Goal: Information Seeking & Learning: Check status

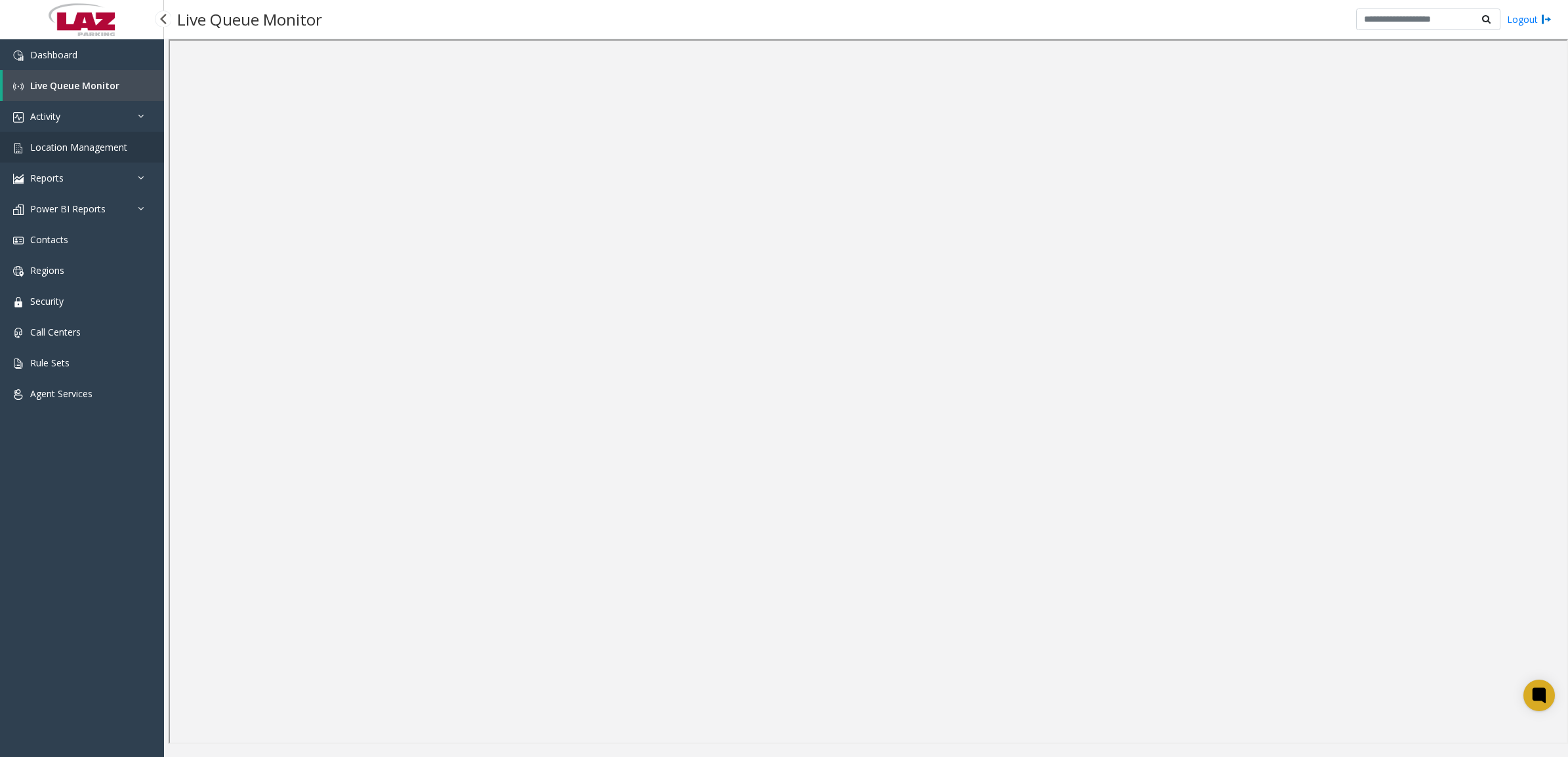
click at [74, 152] on span "Location Management" at bounding box center [79, 147] width 97 height 12
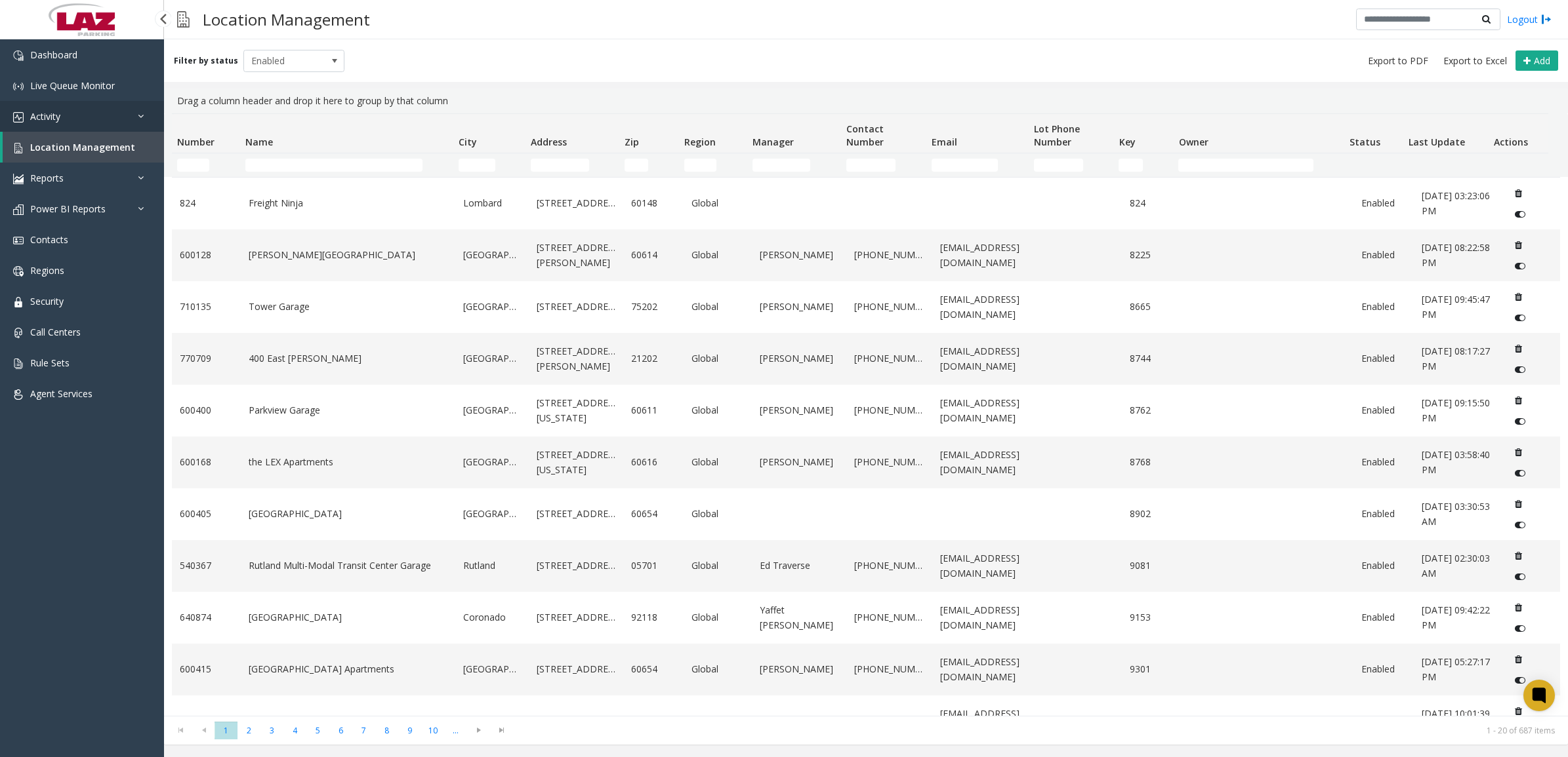
click at [61, 109] on link "Activity" at bounding box center [82, 116] width 164 height 31
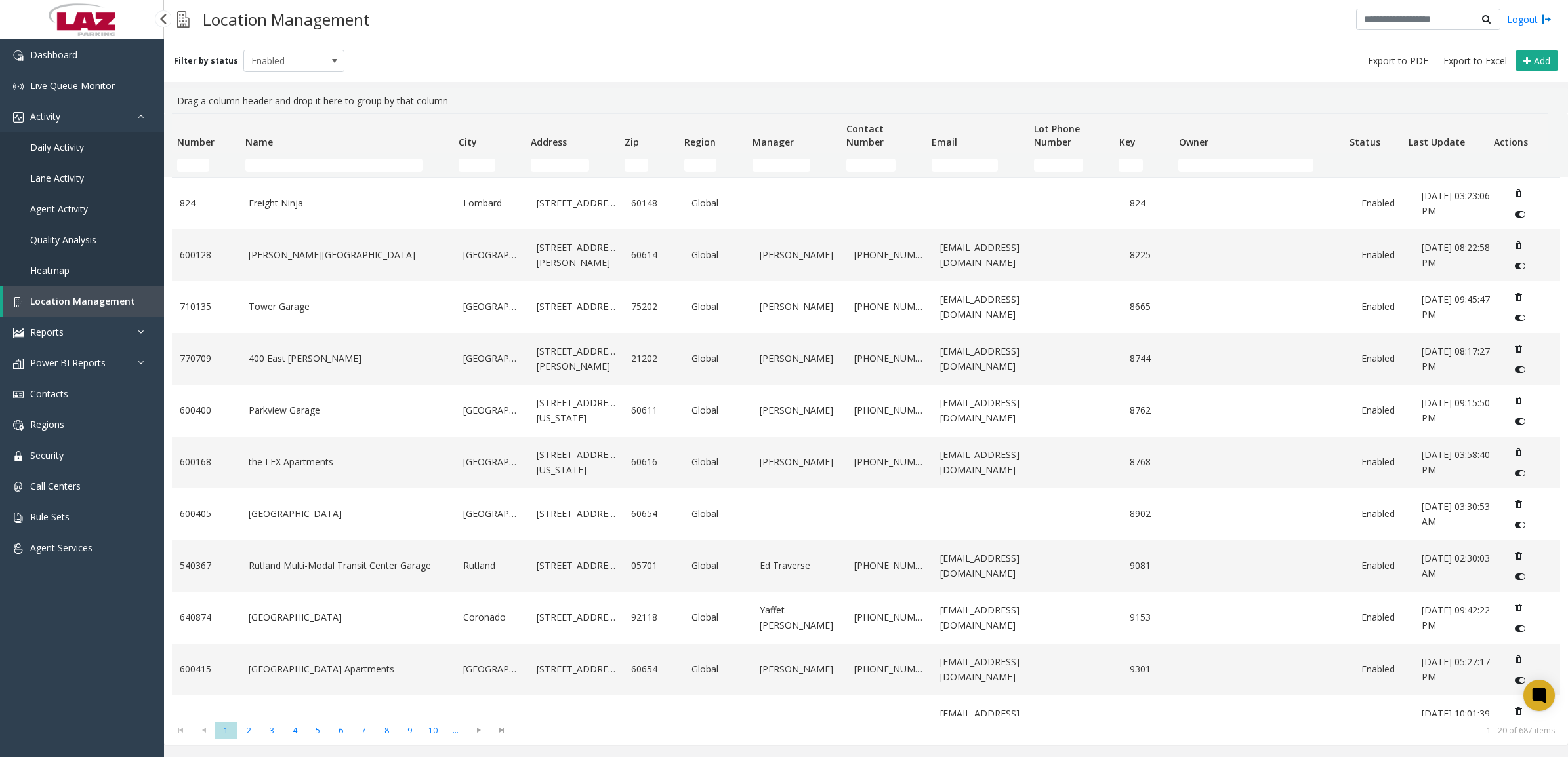
click at [64, 142] on span "Daily Activity" at bounding box center [57, 147] width 54 height 12
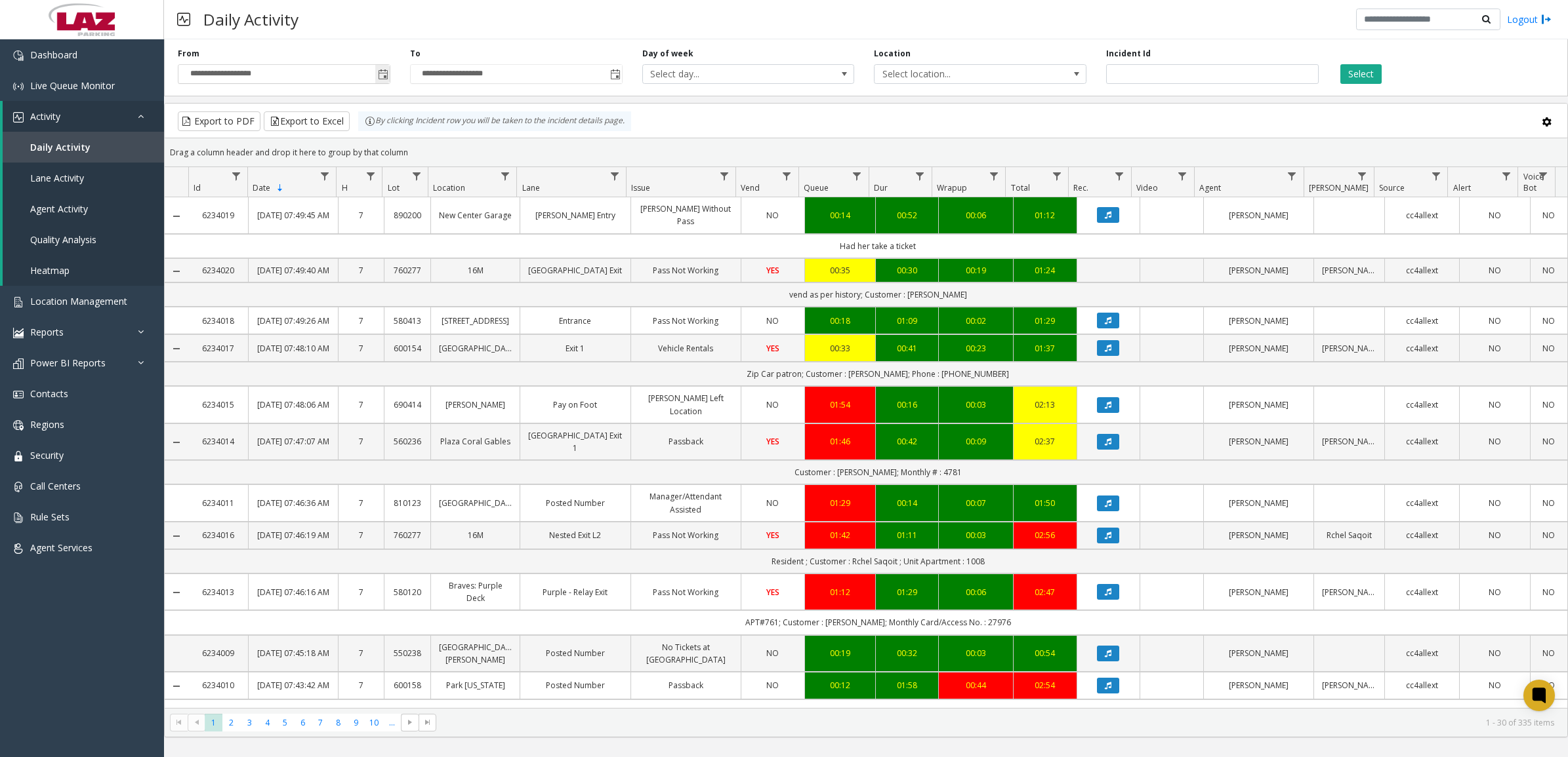
click at [376, 79] on span "Toggle popup" at bounding box center [382, 74] width 14 height 21
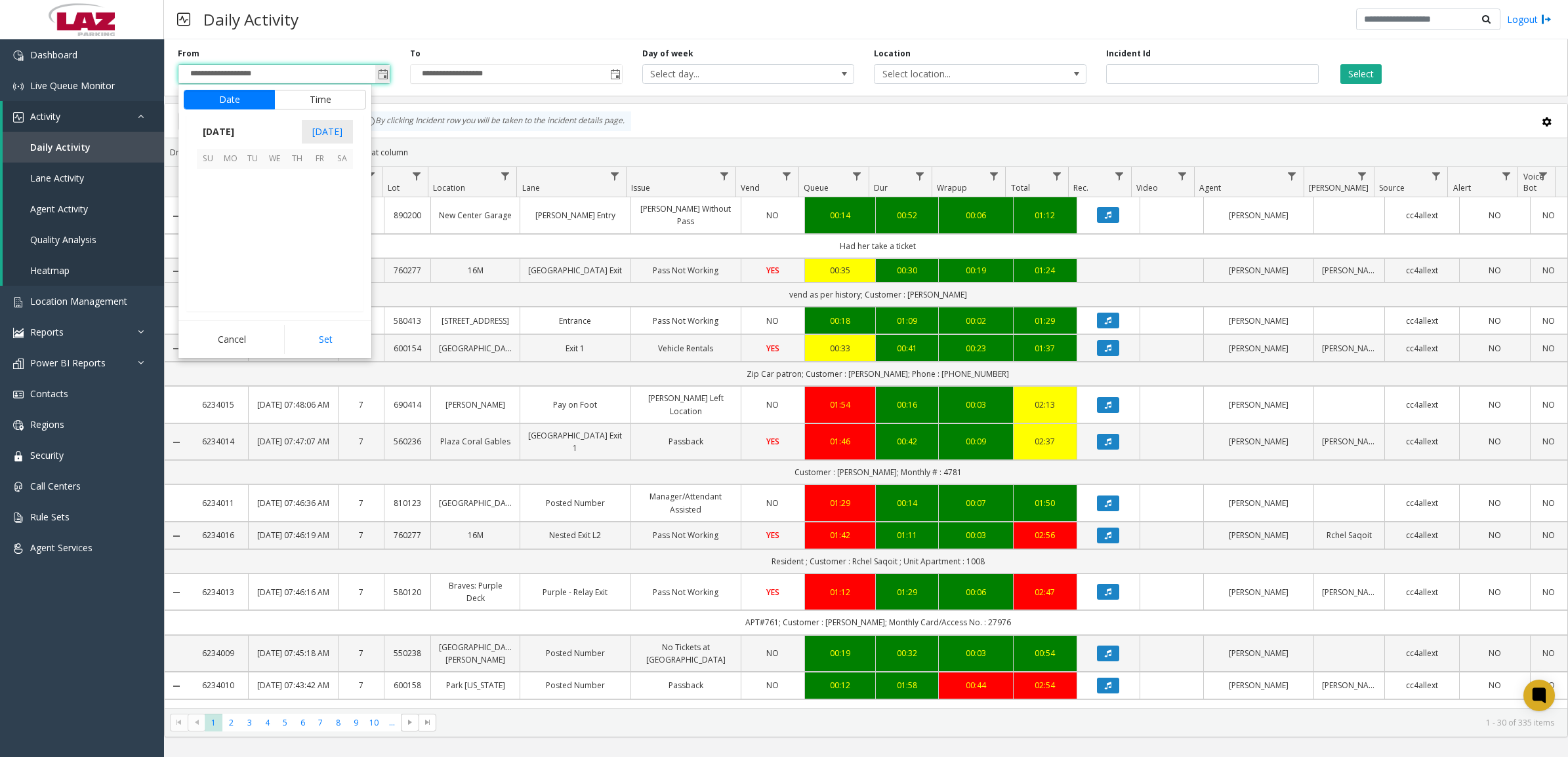
scroll to position [235372, 0]
click at [216, 221] on span "12" at bounding box center [208, 225] width 23 height 23
click at [218, 201] on li "12" at bounding box center [215, 208] width 46 height 20
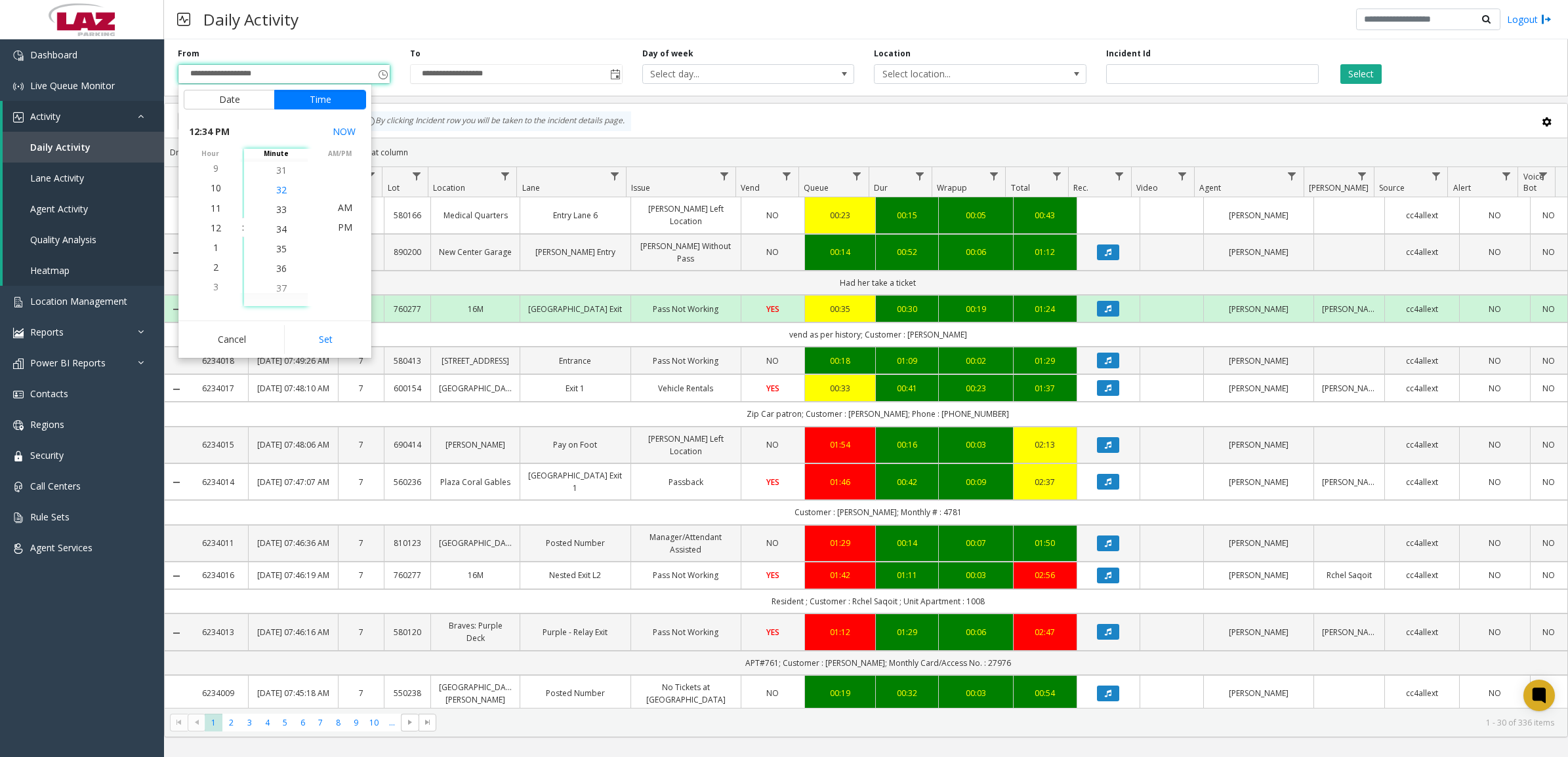
scroll to position [571, 0]
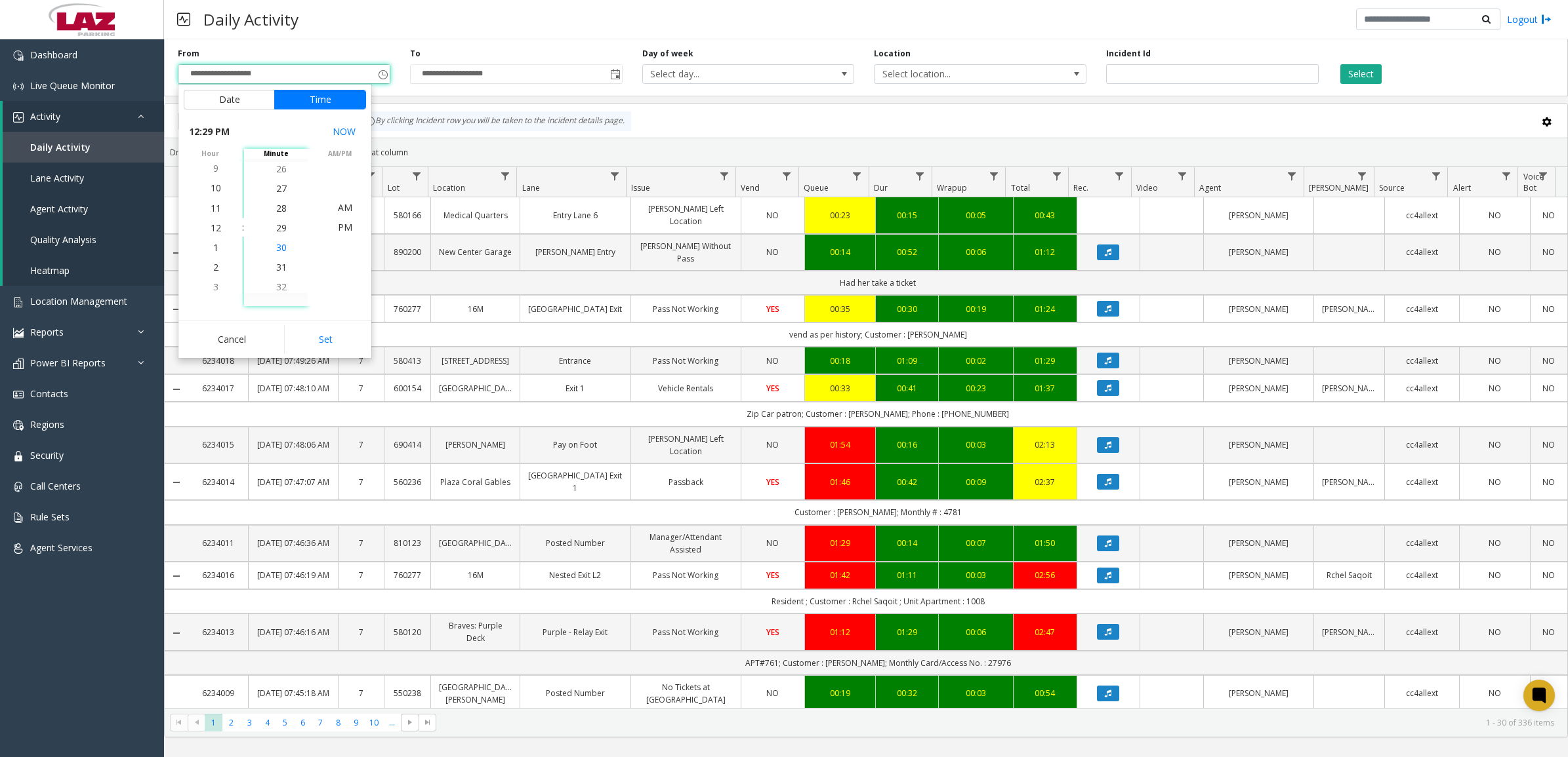
click at [280, 244] on span "30" at bounding box center [281, 247] width 10 height 12
click at [338, 229] on span "PM" at bounding box center [345, 227] width 14 height 12
click at [339, 230] on span "PM" at bounding box center [345, 227] width 14 height 12
click at [340, 228] on span "PM" at bounding box center [345, 227] width 14 height 12
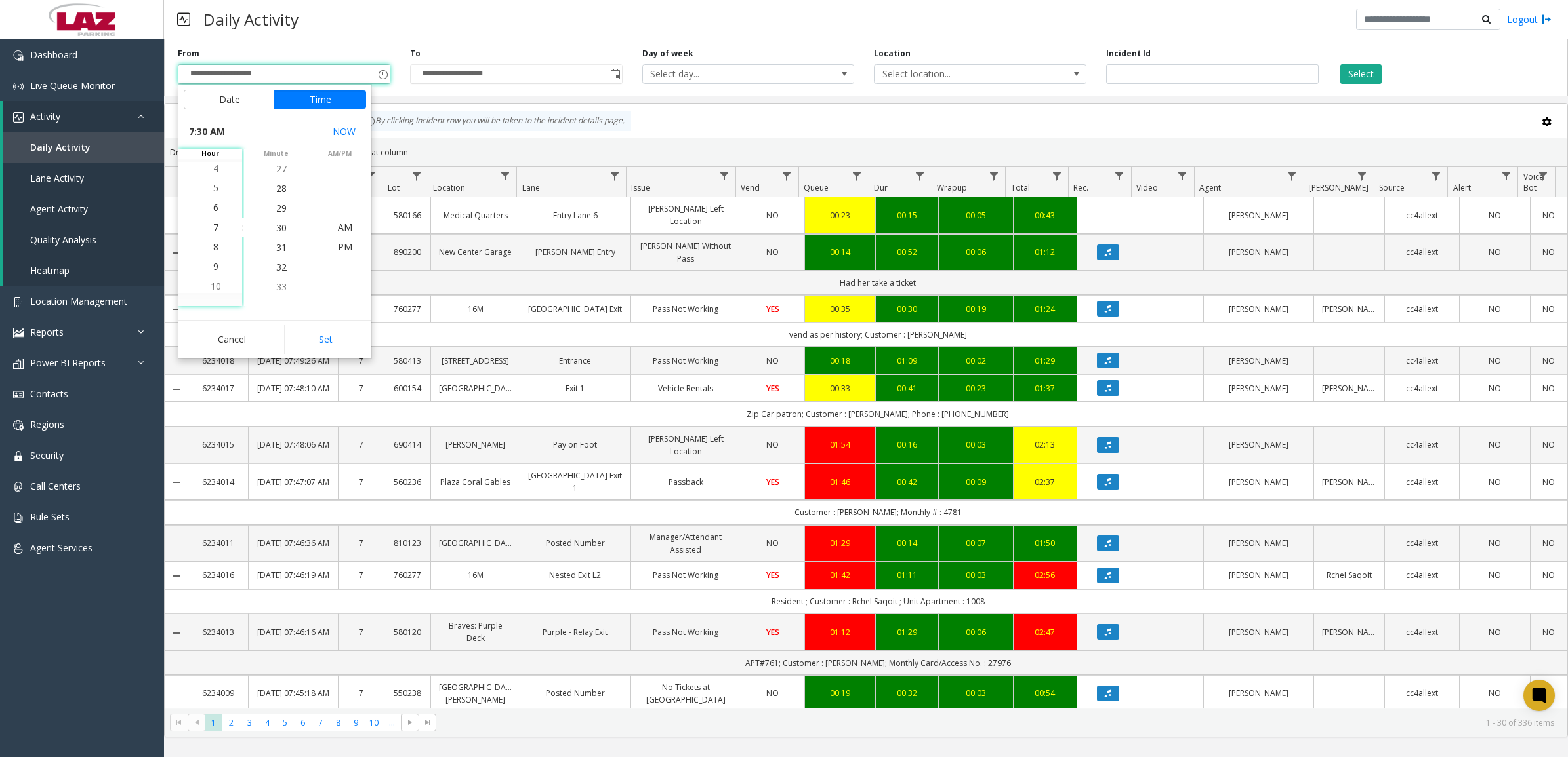
scroll to position [0, 0]
drag, startPoint x: 214, startPoint y: 256, endPoint x: 208, endPoint y: 221, distance: 35.5
click at [208, 221] on ul "12 1 2 3 4 5 6 7 8 9 10 11 12 1 2 3 4 5 6 7 8 9 10 11" at bounding box center [215, 316] width 46 height 472
drag, startPoint x: 210, startPoint y: 277, endPoint x: 210, endPoint y: 296, distance: 19.0
click at [210, 296] on kendo-timelist "12 1 2 3 4 5 6 7 8 9 10 11 12 1 2 3 4 5 6 7 8 9 10 11" at bounding box center [210, 227] width 64 height 158
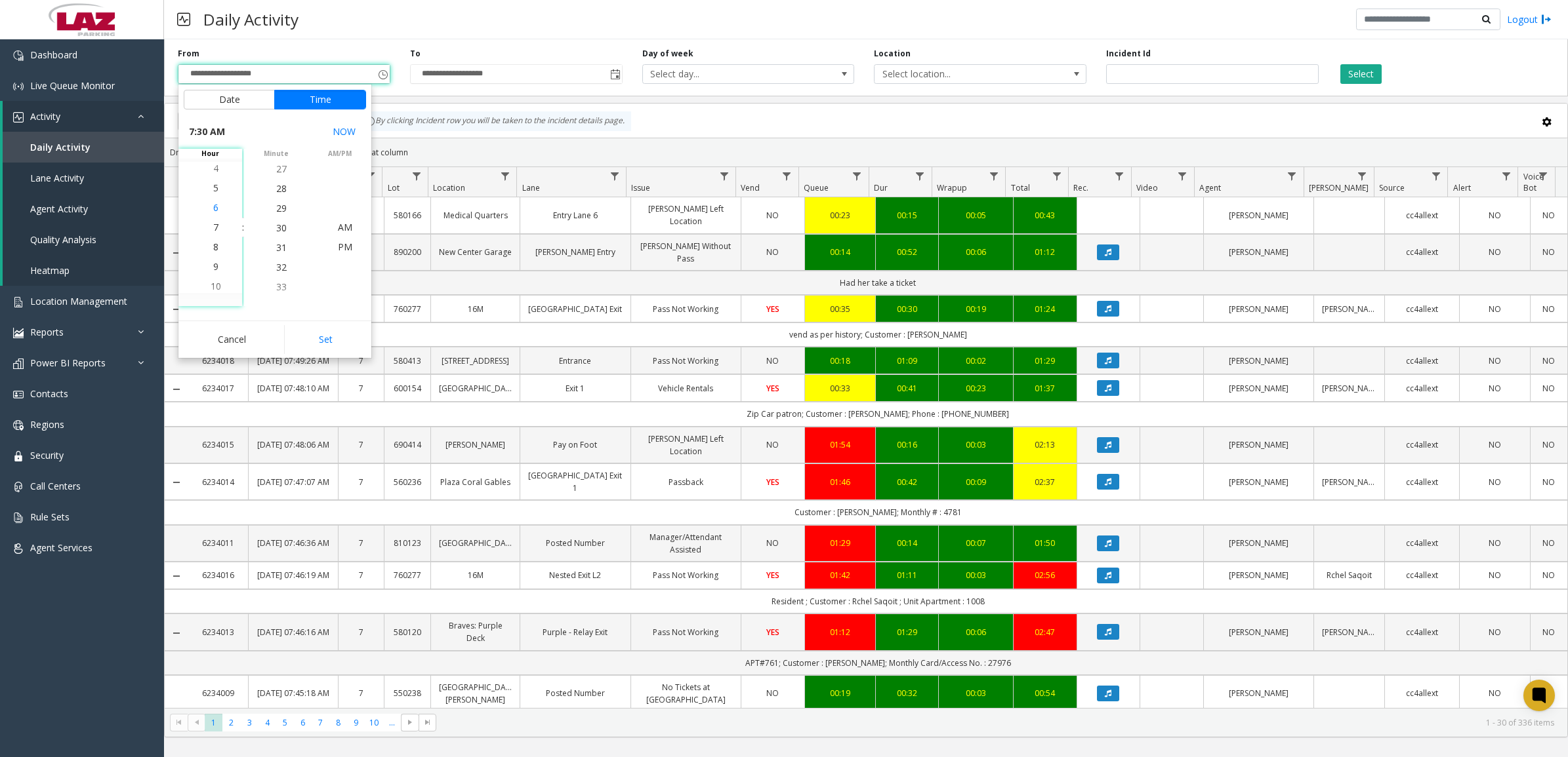
drag, startPoint x: 210, startPoint y: 296, endPoint x: 218, endPoint y: 212, distance: 84.4
click at [218, 212] on kendo-timelist "12 1 2 3 4 5 6 7 8 9 10 11 12 1 2 3 4 5 6 7 8 9 10 11" at bounding box center [210, 227] width 64 height 158
click at [221, 285] on li "11" at bounding box center [215, 287] width 46 height 20
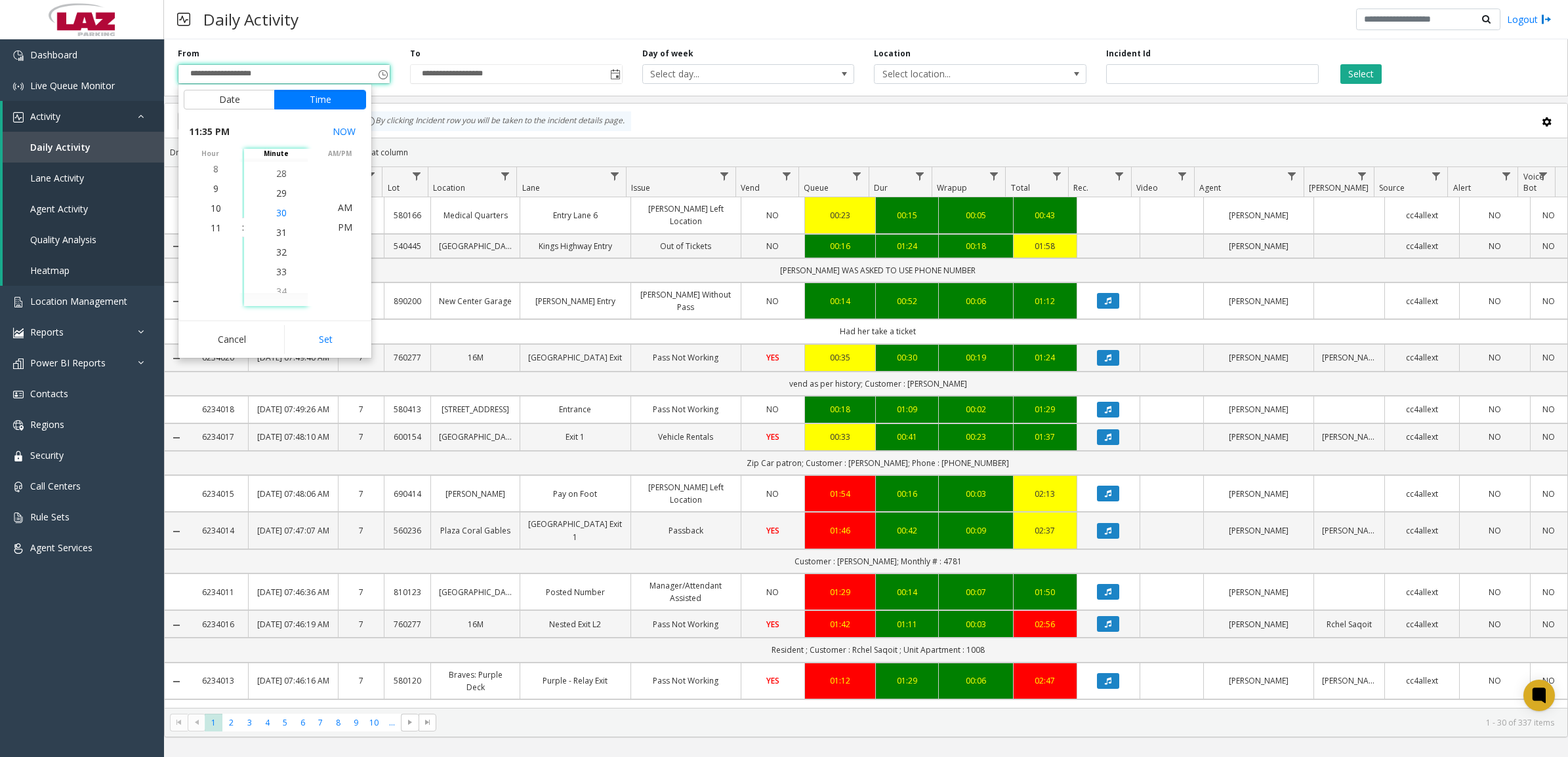
scroll to position [590, 0]
click at [338, 227] on span "PM" at bounding box center [345, 227] width 14 height 12
click at [349, 341] on button "Set" at bounding box center [325, 339] width 83 height 29
type input "**********"
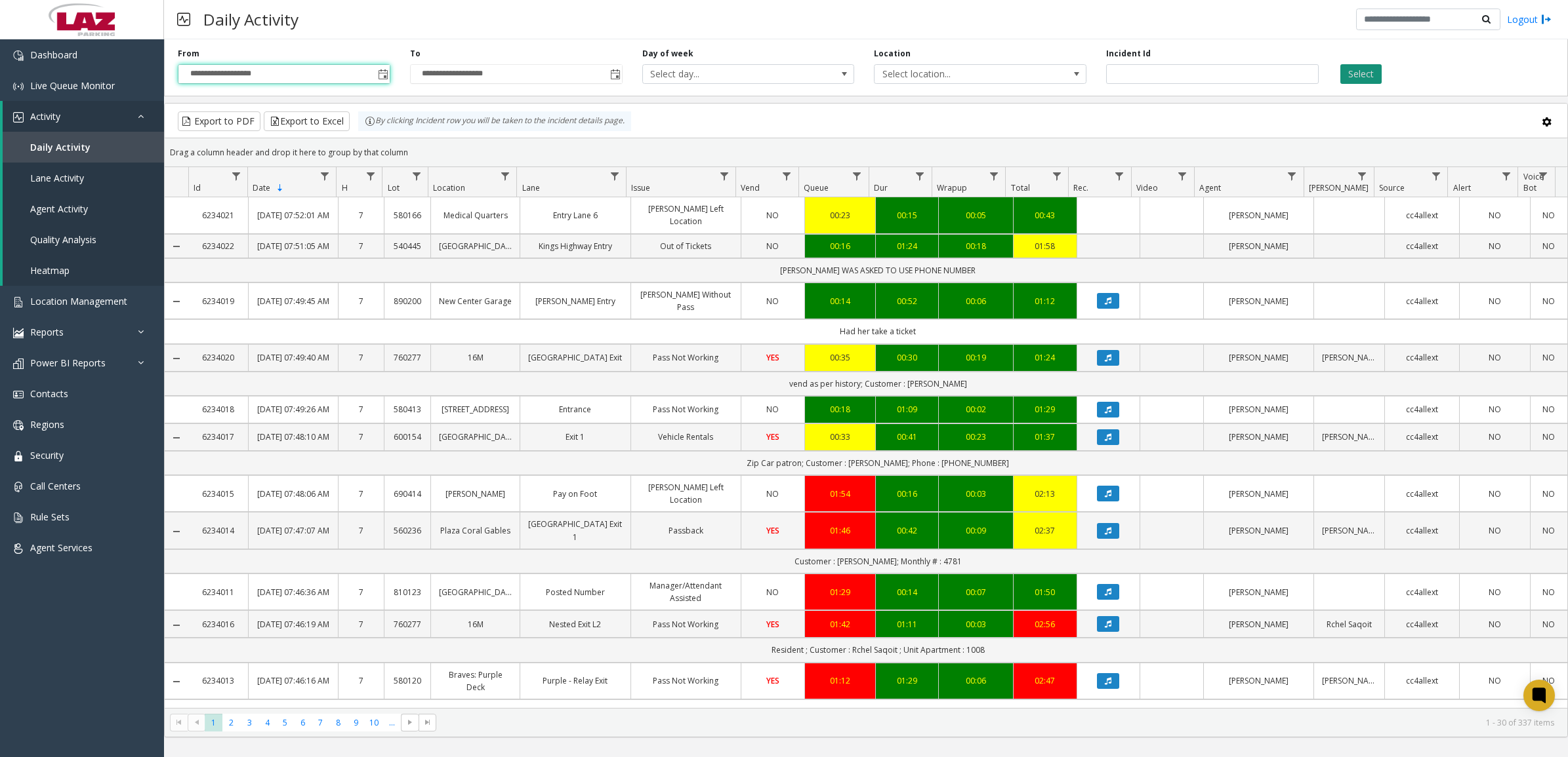
click at [1360, 74] on button "Select" at bounding box center [1360, 74] width 42 height 20
click at [1041, 80] on span "Select location..." at bounding box center [958, 74] width 169 height 18
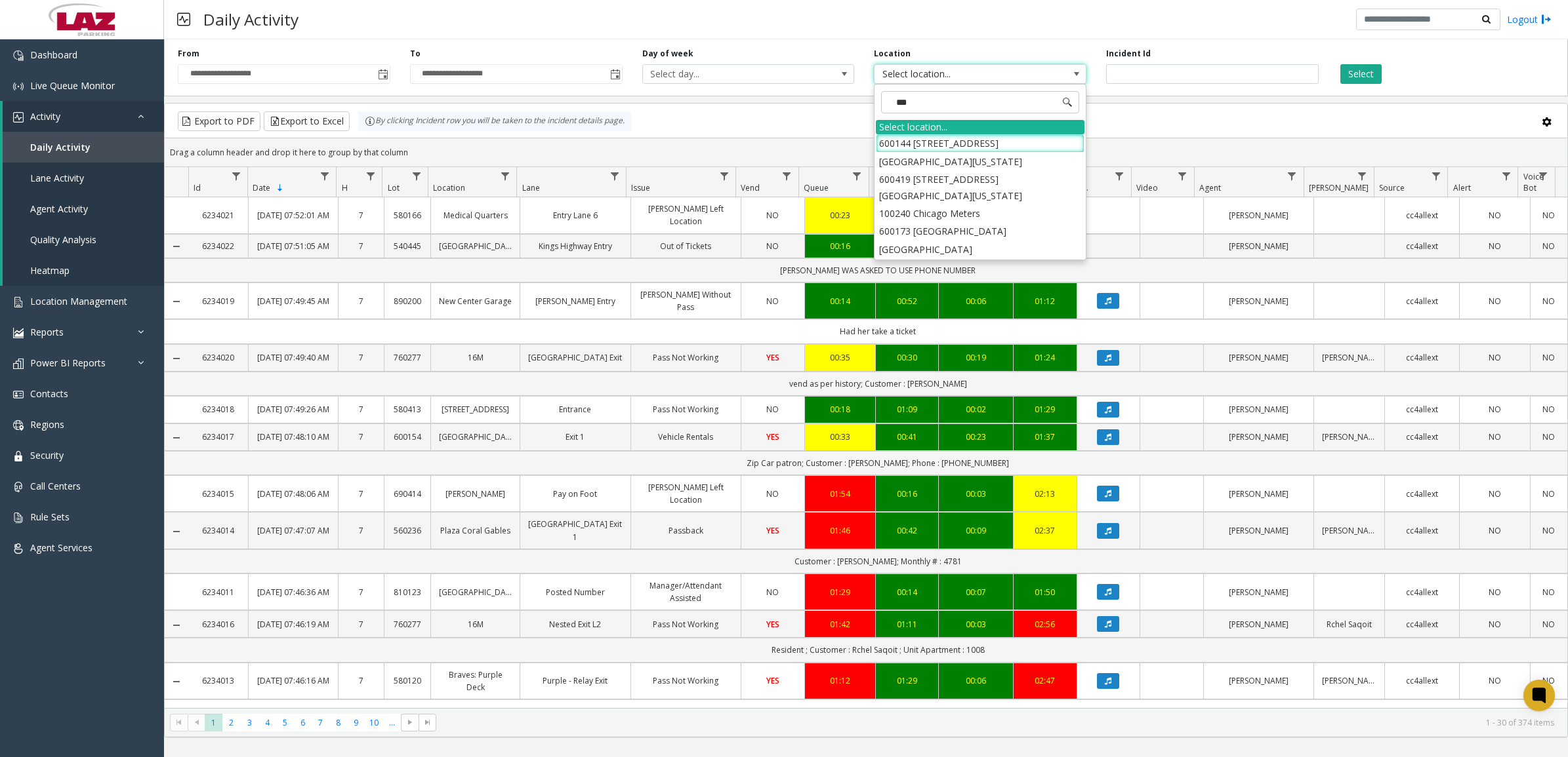
type input "****"
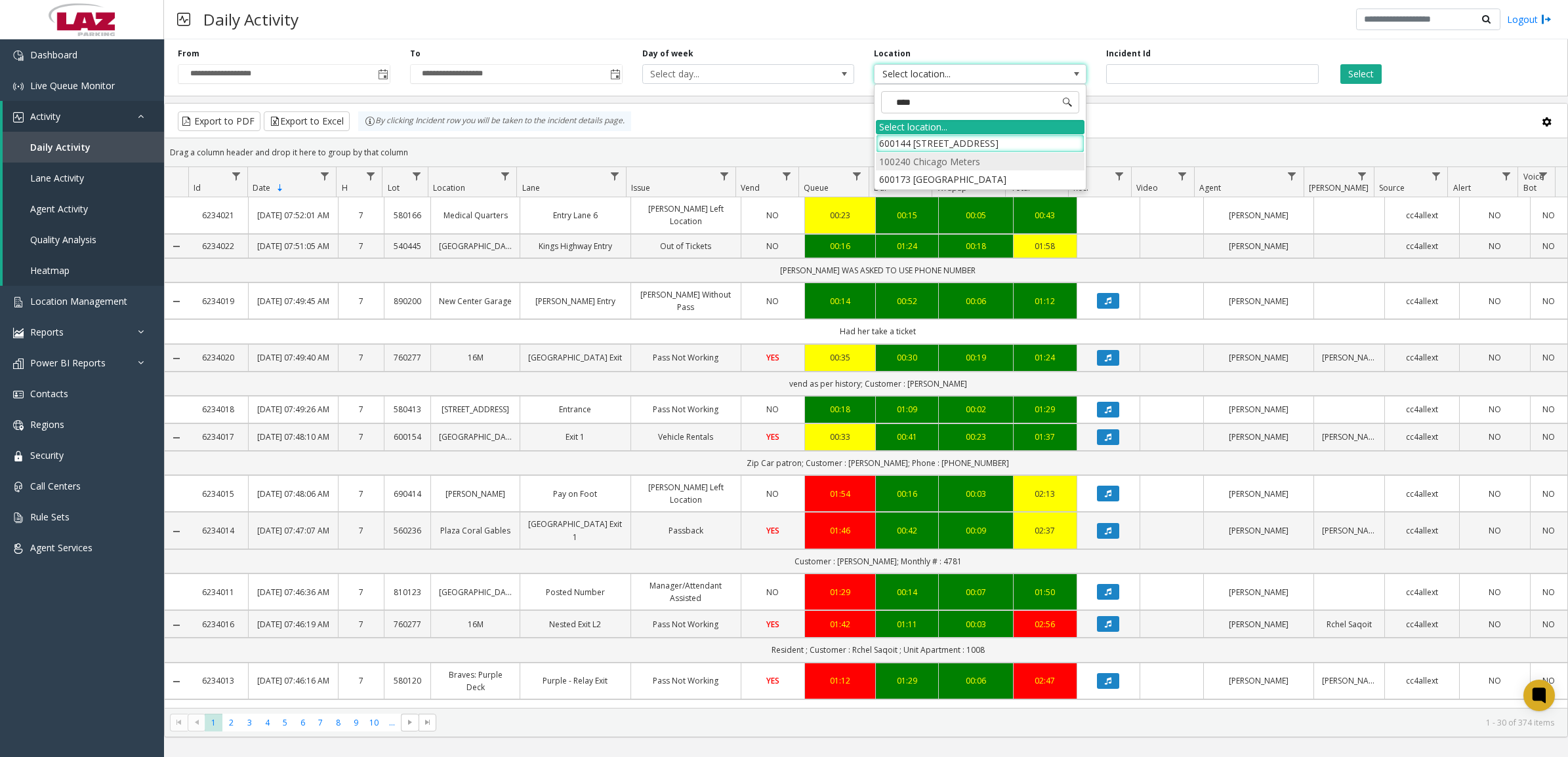
click at [903, 158] on li "100240 Chicago Meters" at bounding box center [979, 162] width 208 height 18
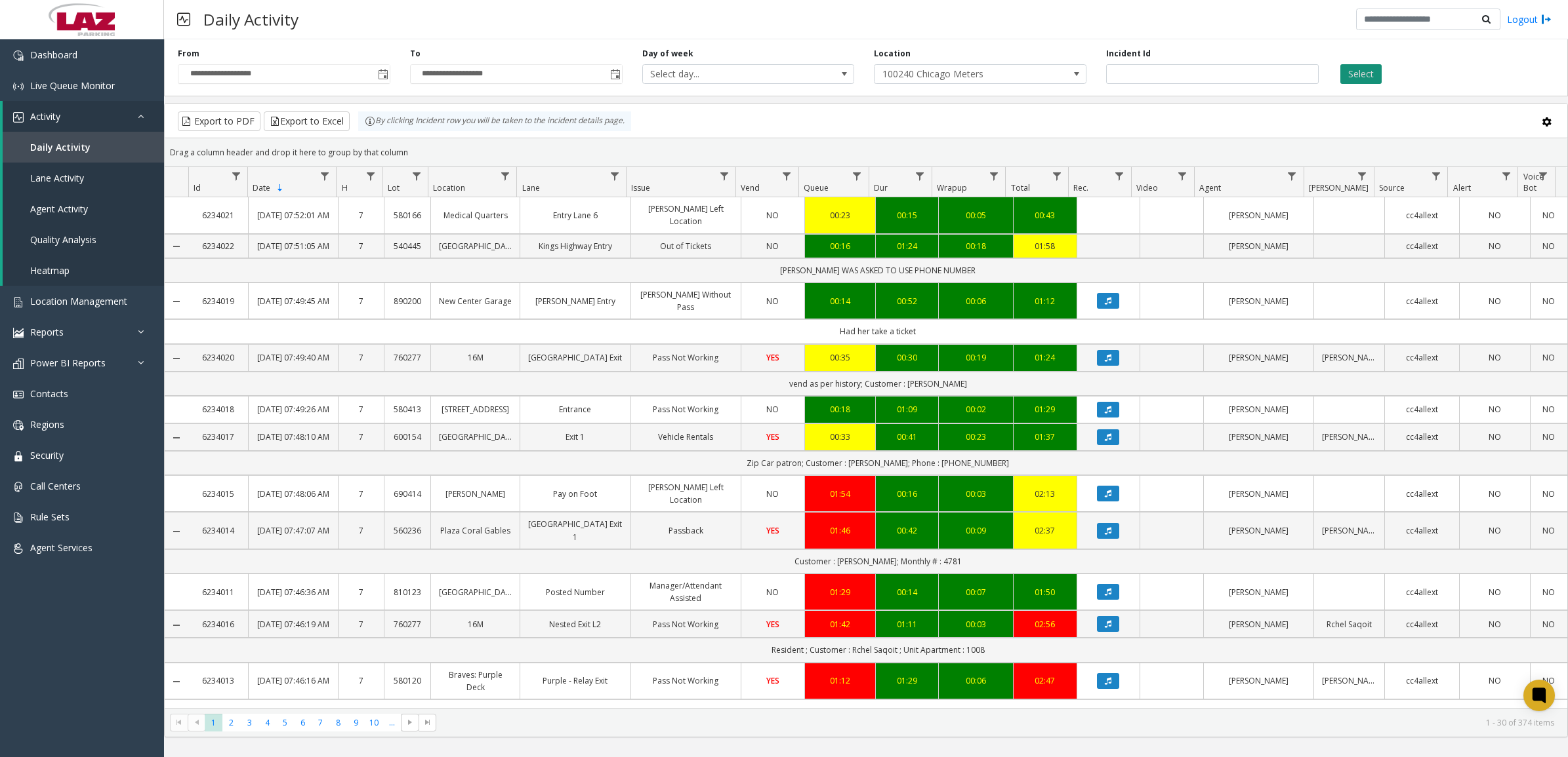
click at [1345, 74] on button "Select" at bounding box center [1360, 74] width 42 height 20
